Goal: Task Accomplishment & Management: Use online tool/utility

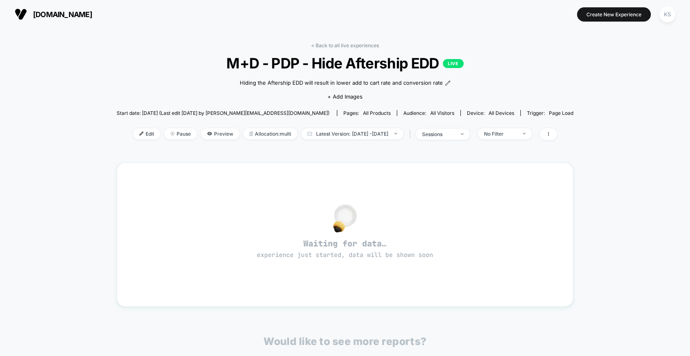
click at [343, 46] on link "< Back to all live experiences" at bounding box center [345, 45] width 68 height 6
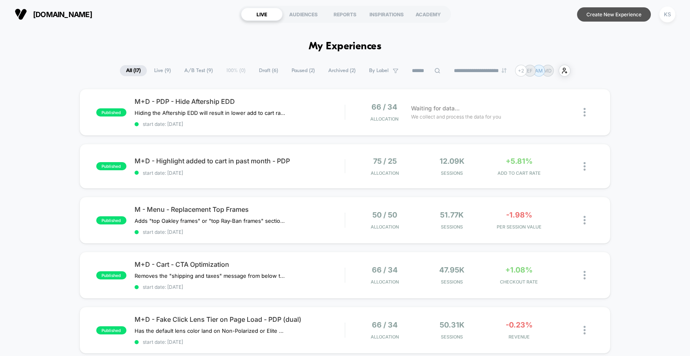
click at [602, 18] on button "Create New Experience" at bounding box center [614, 14] width 74 height 14
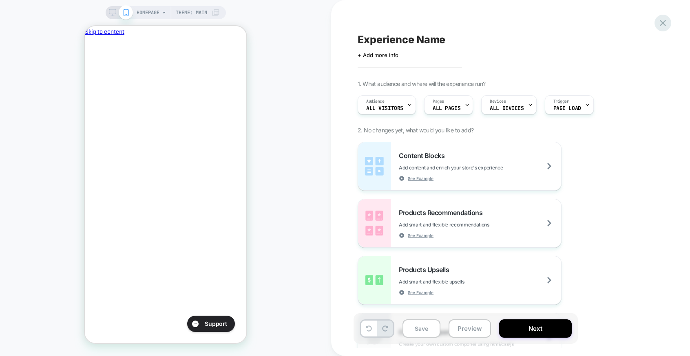
click at [668, 25] on icon at bounding box center [662, 23] width 11 height 11
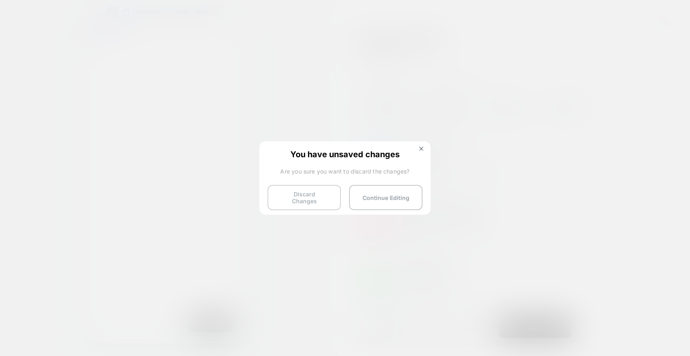
click at [324, 200] on button "Discard Changes" at bounding box center [303, 197] width 73 height 25
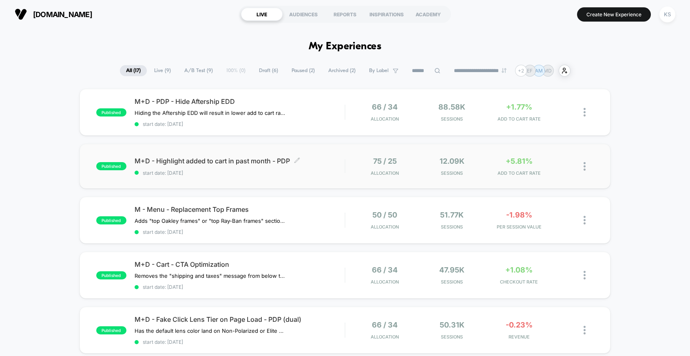
click at [257, 166] on div "M+D - Highlight added to cart in past month - PDP Click to edit experience deta…" at bounding box center [240, 166] width 210 height 19
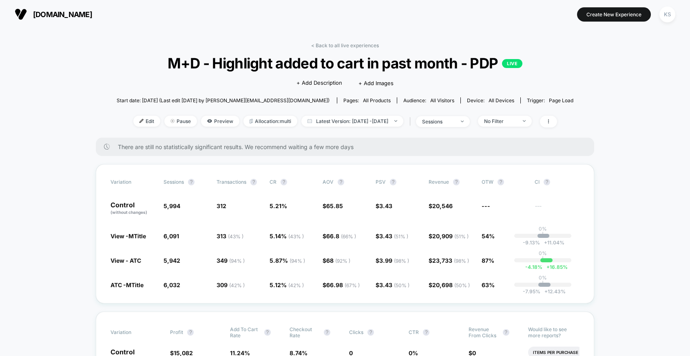
scroll to position [7, 0]
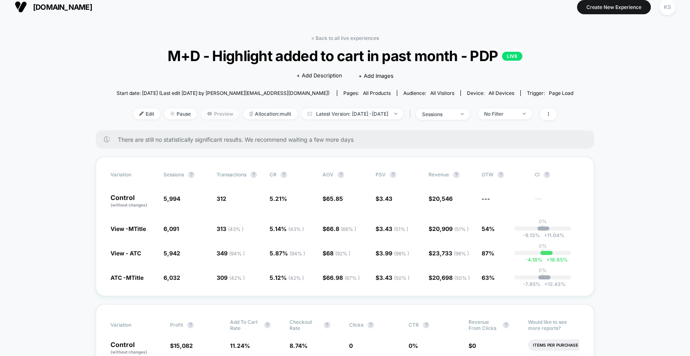
click at [201, 110] on span "Preview" at bounding box center [220, 113] width 38 height 11
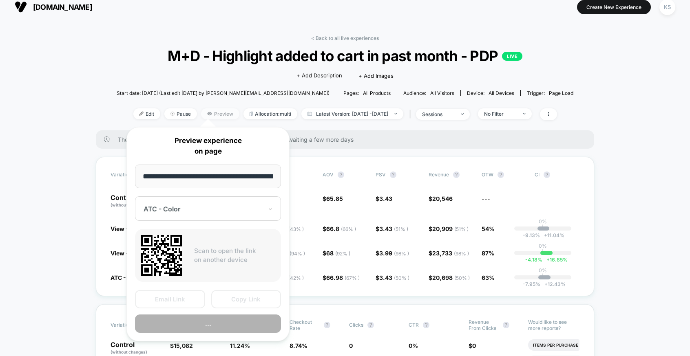
scroll to position [0, 115]
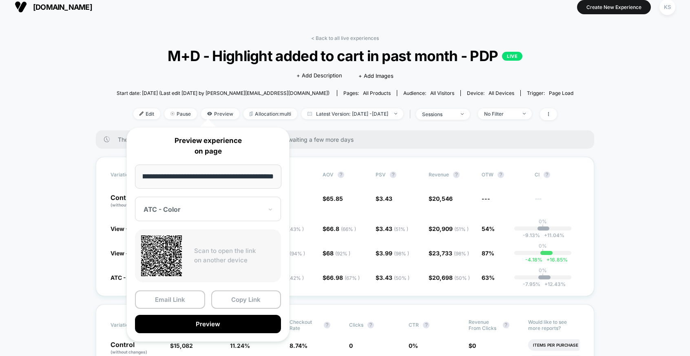
click at [212, 209] on div at bounding box center [202, 209] width 119 height 8
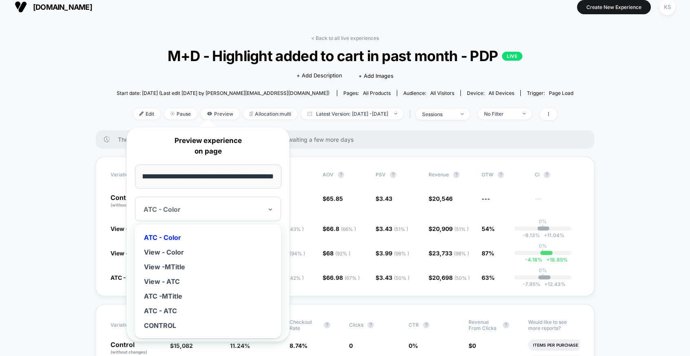
scroll to position [0, 0]
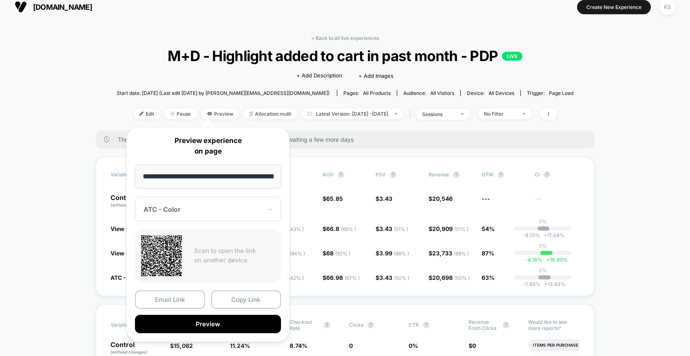
click at [470, 145] on div "There are still no statistically significant results. We recommend waiting a fe…" at bounding box center [345, 139] width 498 height 18
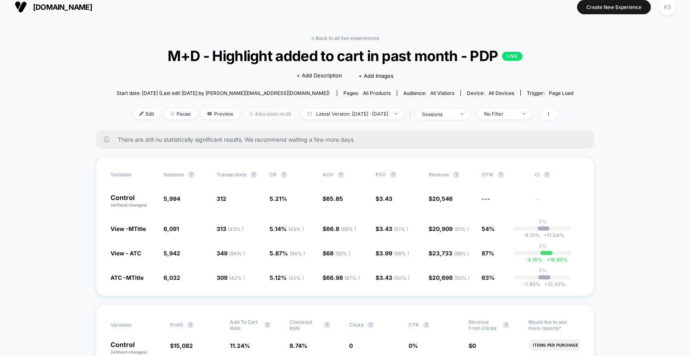
click at [258, 112] on span "Allocation: multi" at bounding box center [270, 113] width 54 height 11
click at [343, 90] on div "Pages: all products" at bounding box center [366, 93] width 47 height 6
click at [356, 37] on link "< Back to all live experiences" at bounding box center [345, 38] width 68 height 6
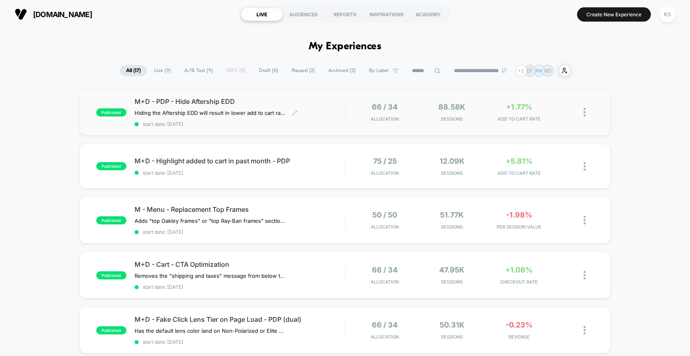
click at [268, 117] on div "M+D - PDP - Hide Aftership EDD Hiding the Aftership EDD will result in lower ad…" at bounding box center [240, 112] width 210 height 30
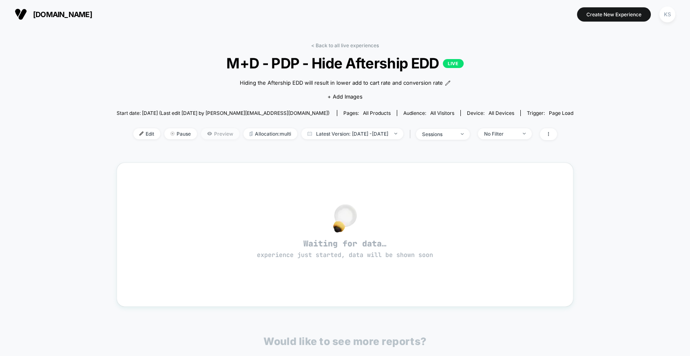
click at [215, 133] on span "Preview" at bounding box center [220, 133] width 38 height 11
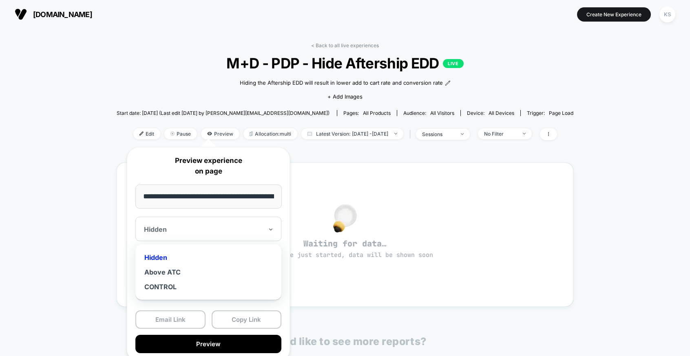
click at [199, 226] on div at bounding box center [203, 229] width 119 height 8
click at [194, 271] on div "Above ATC" at bounding box center [208, 272] width 138 height 15
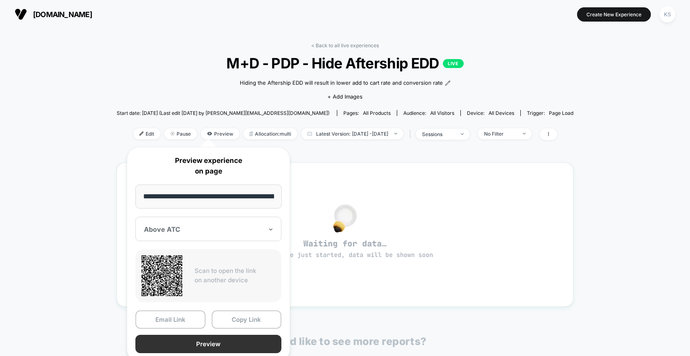
click at [213, 339] on button "Preview" at bounding box center [208, 344] width 146 height 18
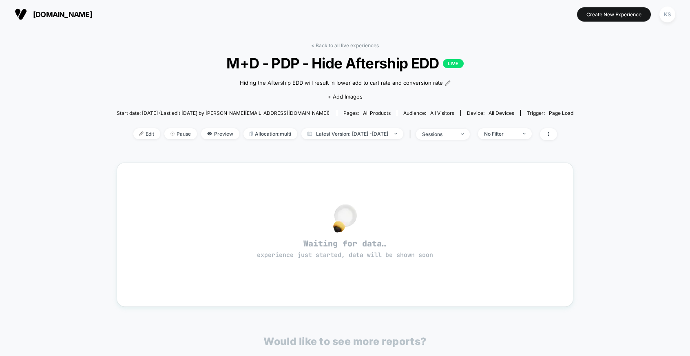
click at [42, 79] on div "< Back to all live experiences M+D - PDP - Hide Aftership EDD LIVE Hiding the A…" at bounding box center [345, 252] width 690 height 446
click at [350, 48] on link "< Back to all live experiences" at bounding box center [345, 45] width 68 height 6
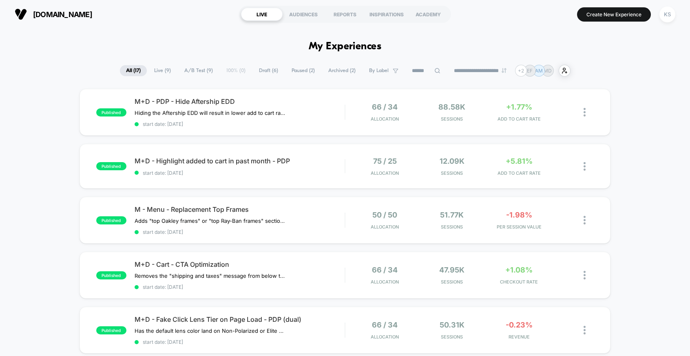
click at [530, 224] on span "PER SESSION VALUE" at bounding box center [519, 227] width 63 height 6
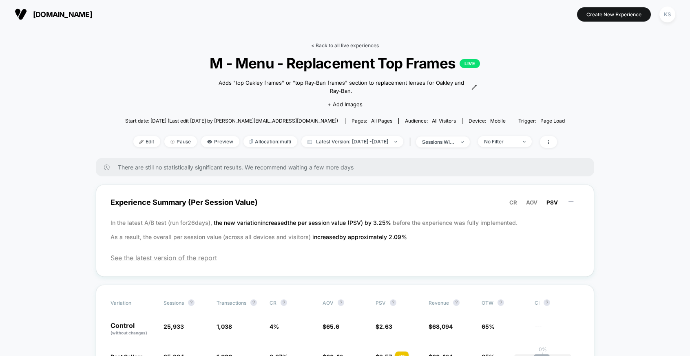
click at [320, 48] on link "< Back to all live experiences" at bounding box center [345, 45] width 68 height 6
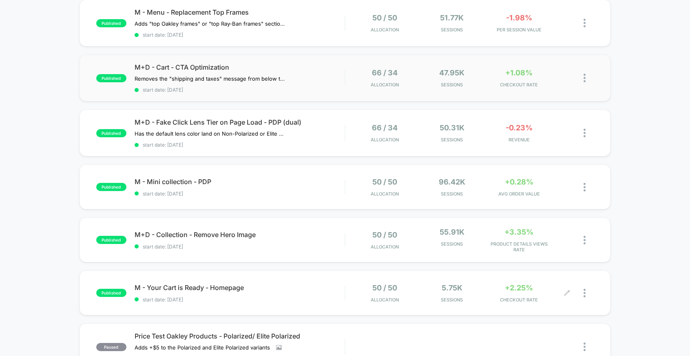
scroll to position [198, 0]
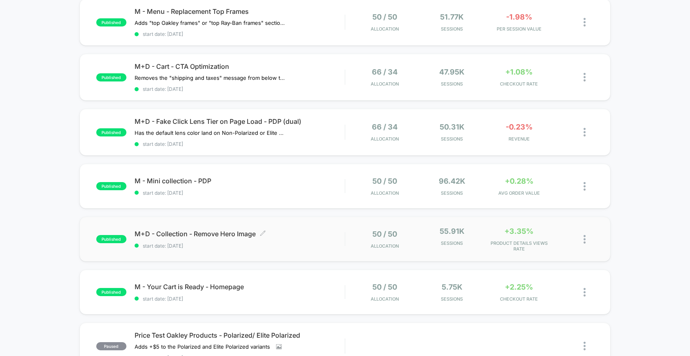
click at [311, 236] on div "M+D - Collection - Remove Hero Image Click to edit experience details Click to …" at bounding box center [240, 239] width 210 height 19
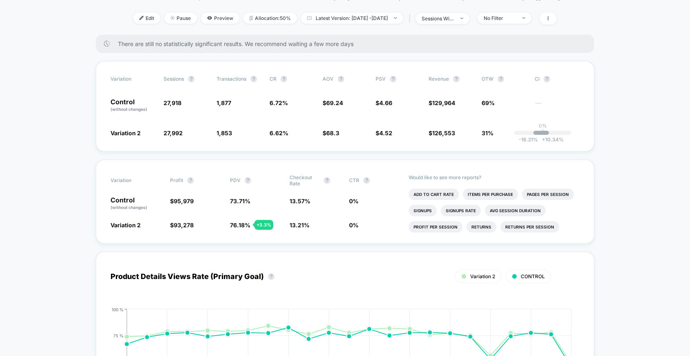
scroll to position [116, 0]
